Goal: Information Seeking & Learning: Understand process/instructions

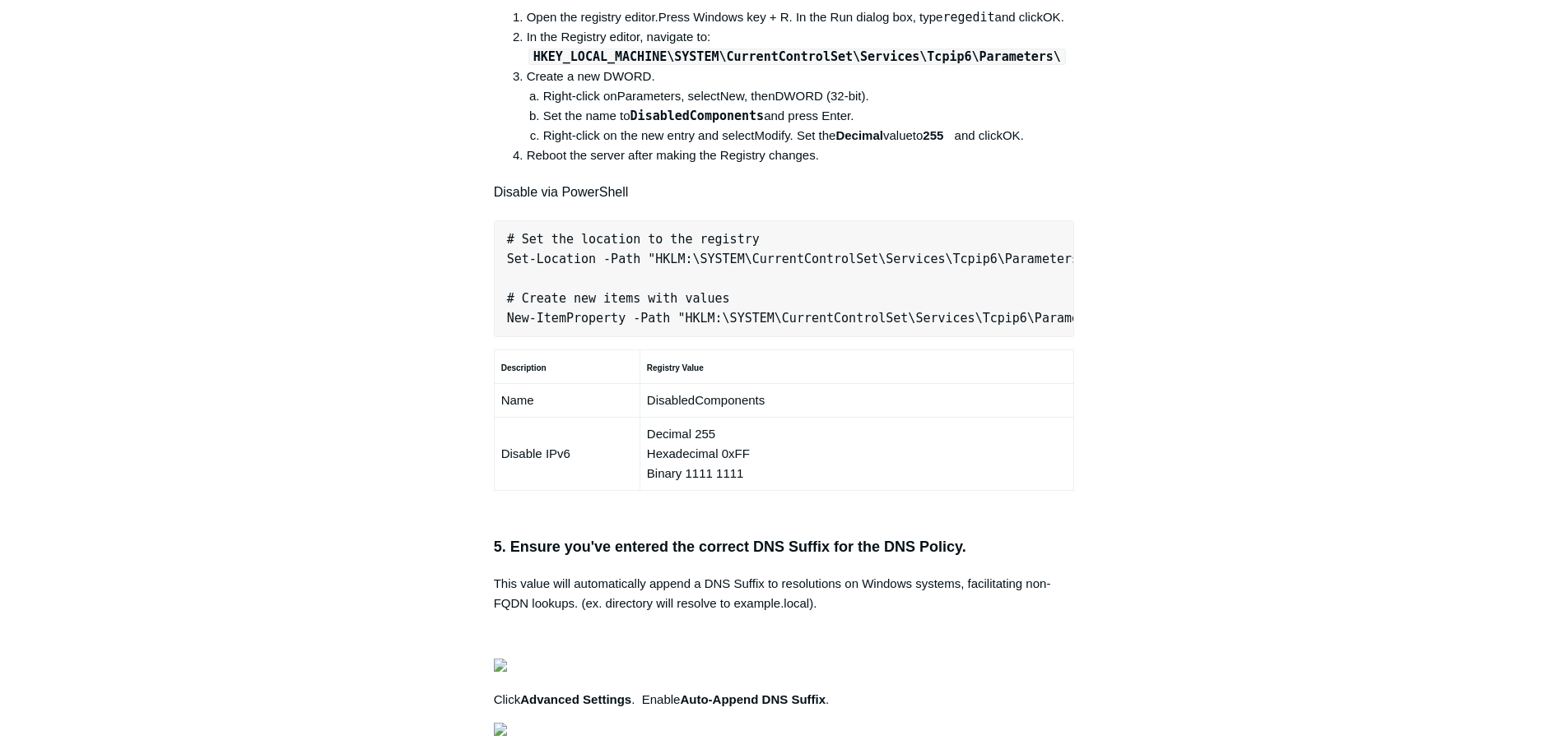
scroll to position [1070, 0]
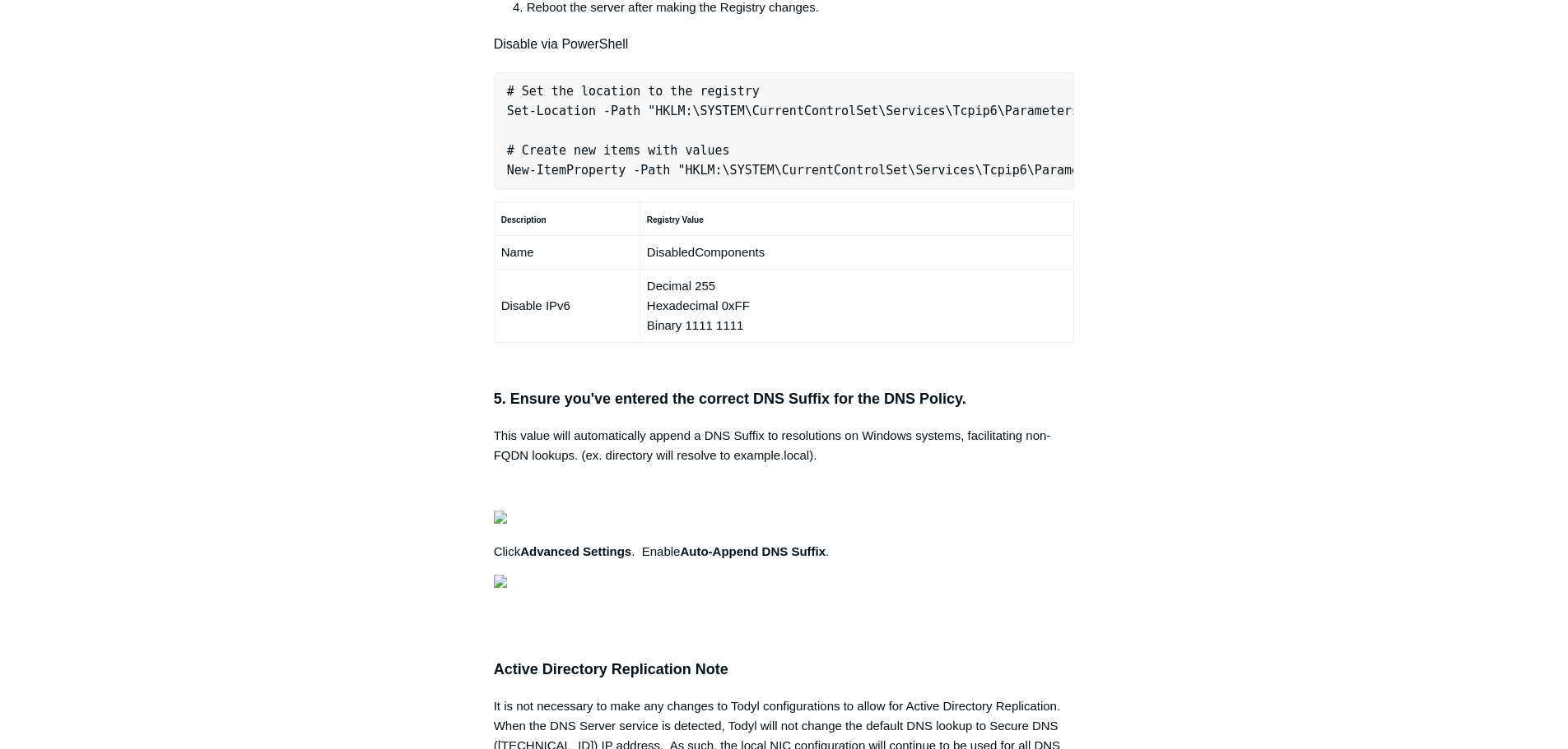
copy pre "New-NetFirewallRule -DisplayName "Todyl SGN Network" -Direction Inbound -Progra…"
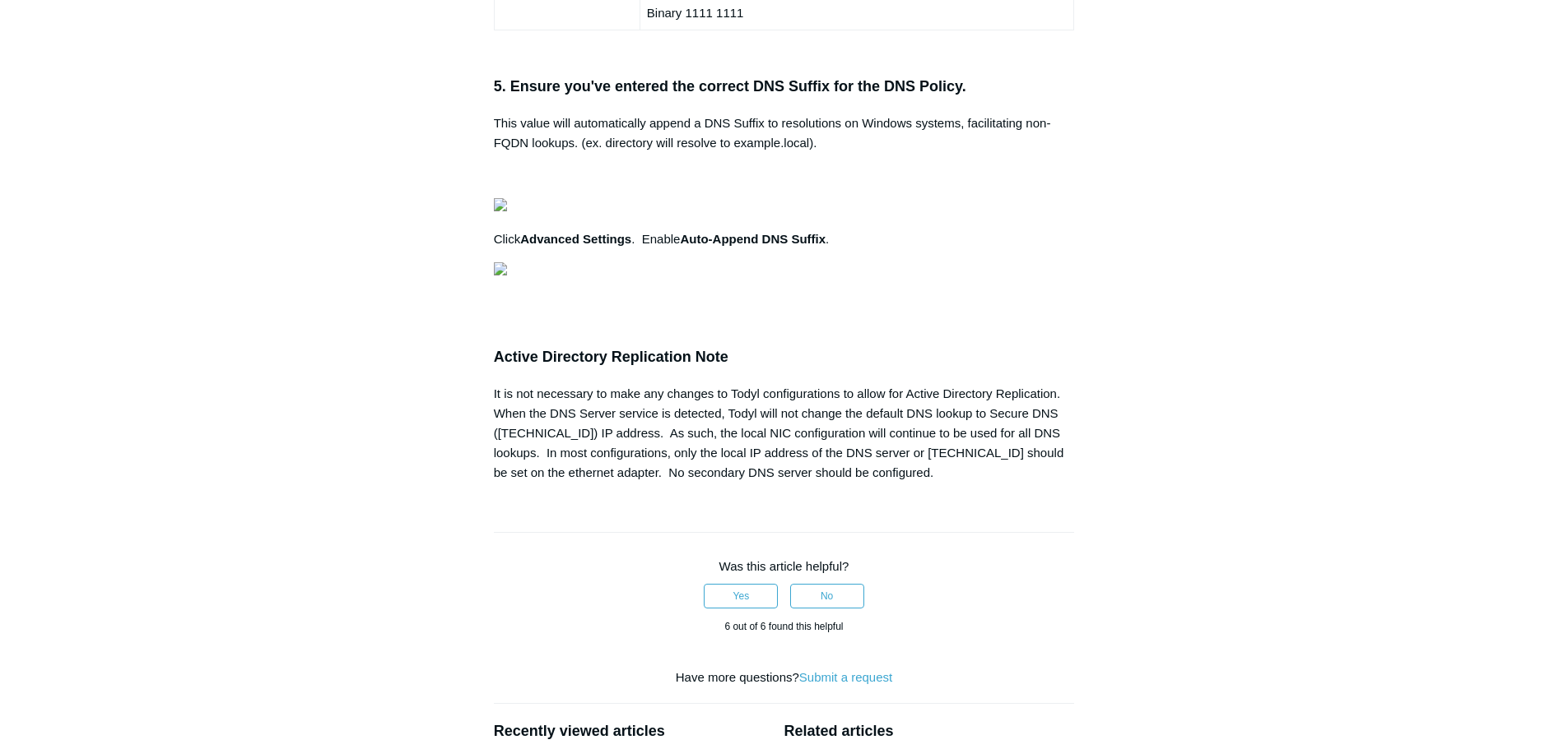
scroll to position [1481, 0]
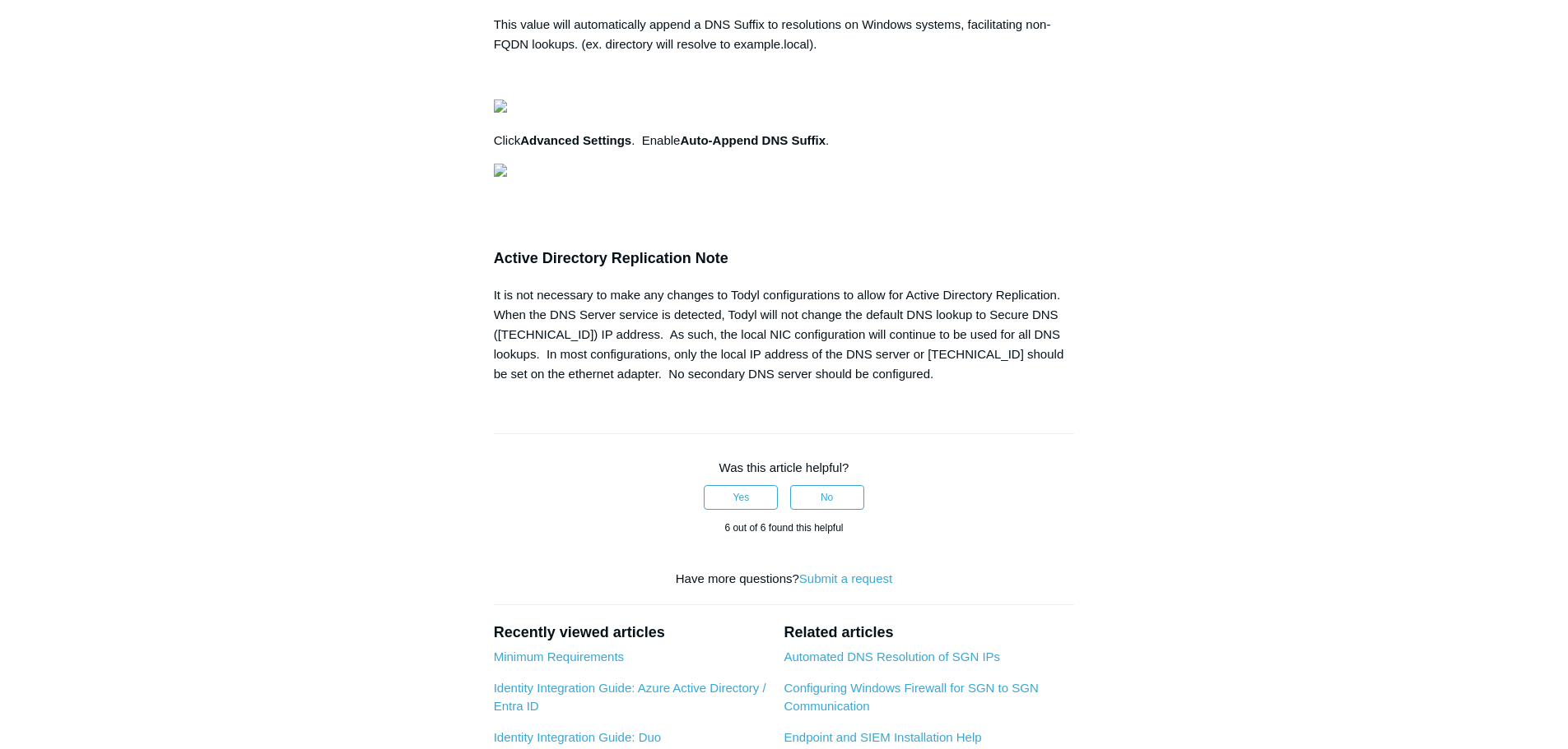
drag, startPoint x: 566, startPoint y: 440, endPoint x: 527, endPoint y: 433, distance: 39.6
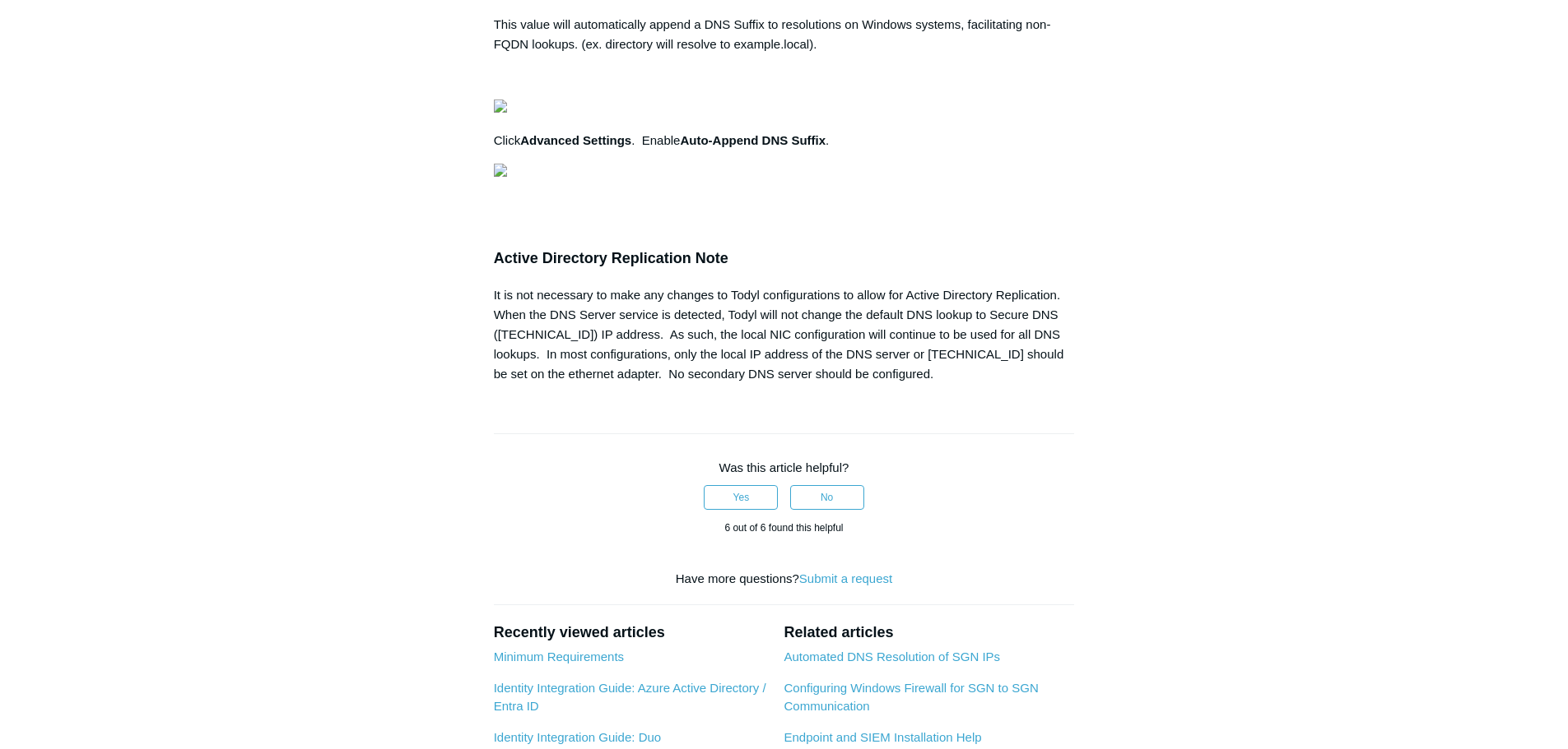
scroll to position [0, 457]
drag, startPoint x: 507, startPoint y: 421, endPoint x: 1085, endPoint y: 501, distance: 583.5
copy pre "# Set the location to the registry Set-Location -Path "HKLM:\SYSTEM\CurrentCont…"
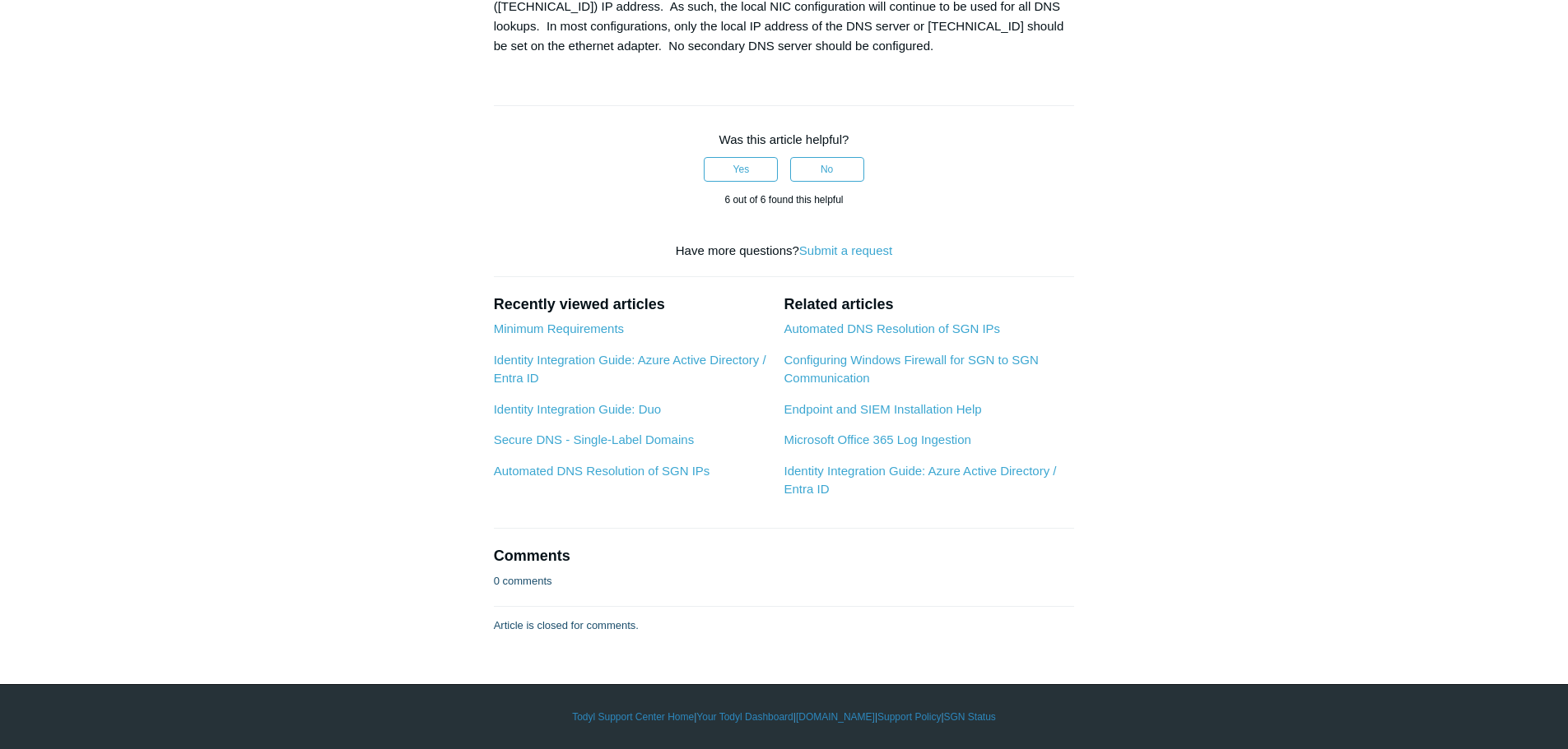
scroll to position [2633, 0]
